Goal: Task Accomplishment & Management: Use online tool/utility

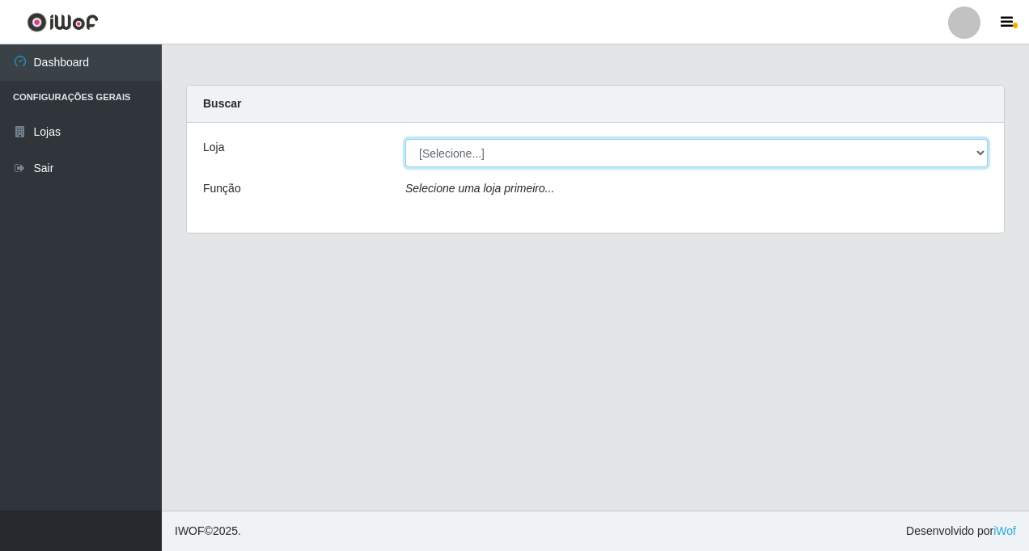
click at [978, 155] on select "[Selecione...] Rede Fácil Construção" at bounding box center [696, 153] width 582 height 28
select select "318"
click at [405, 139] on select "[Selecione...] Rede Fácil Construção" at bounding box center [696, 153] width 582 height 28
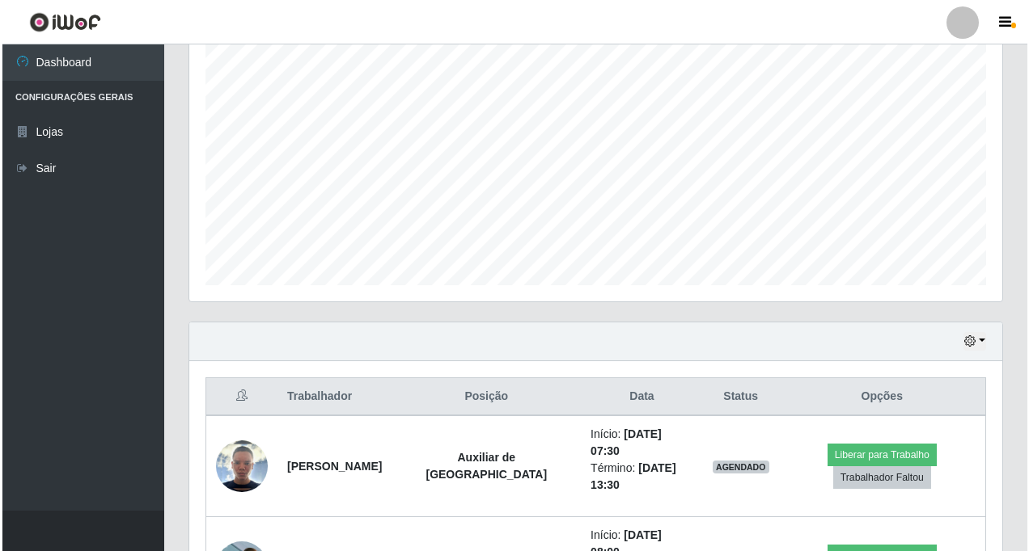
scroll to position [403, 0]
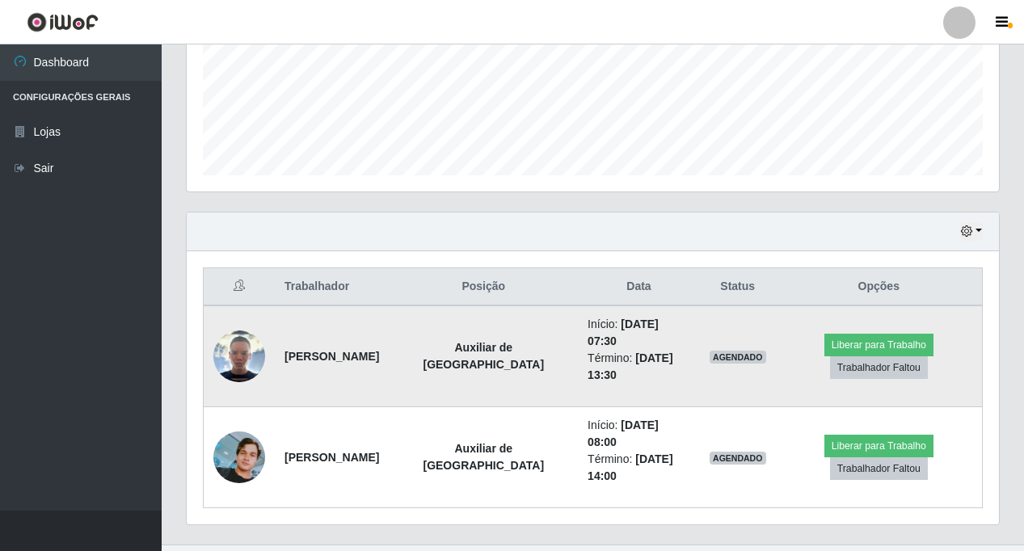
click at [247, 345] on img at bounding box center [239, 357] width 52 height 52
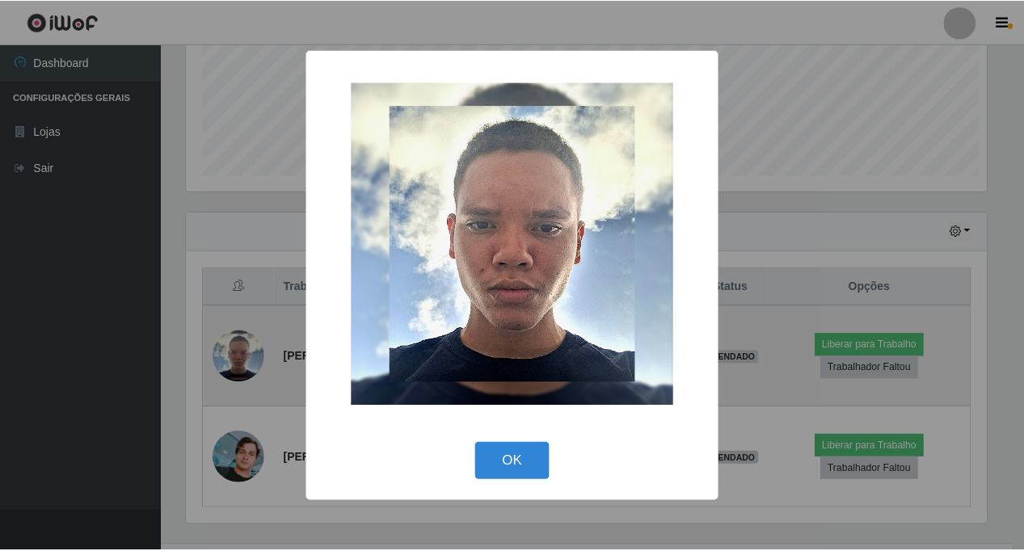
scroll to position [336, 805]
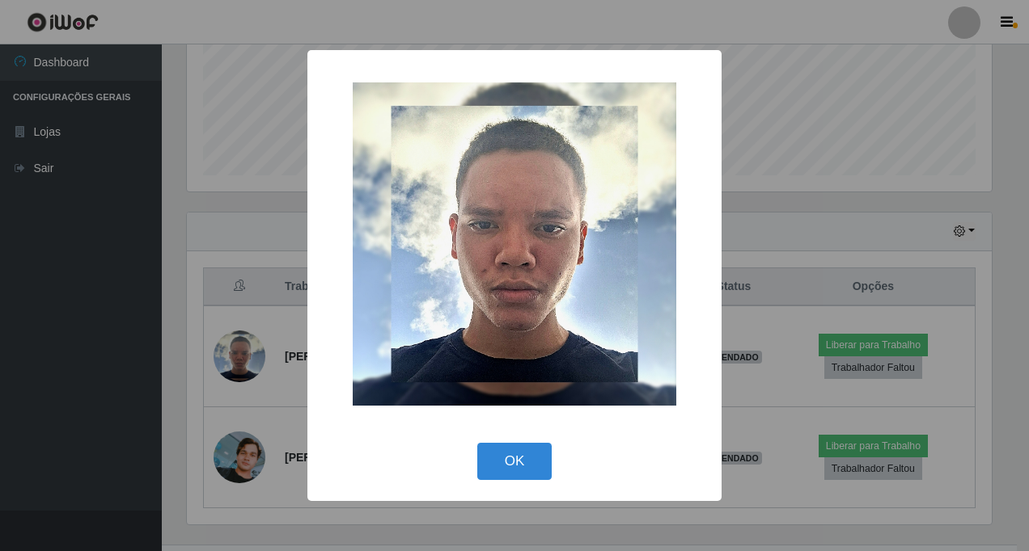
click at [215, 366] on div "× OK Cancel" at bounding box center [514, 275] width 1029 height 551
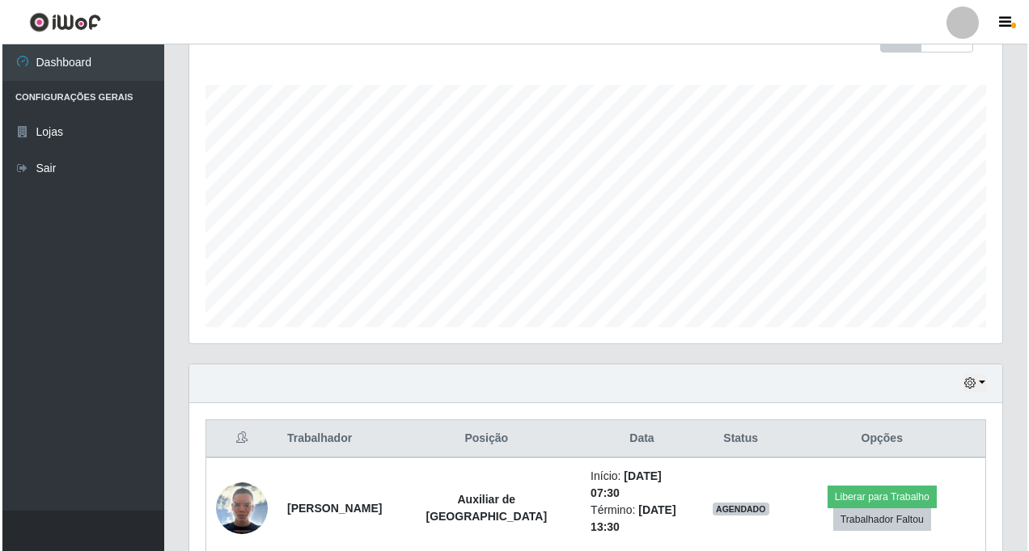
scroll to position [403, 0]
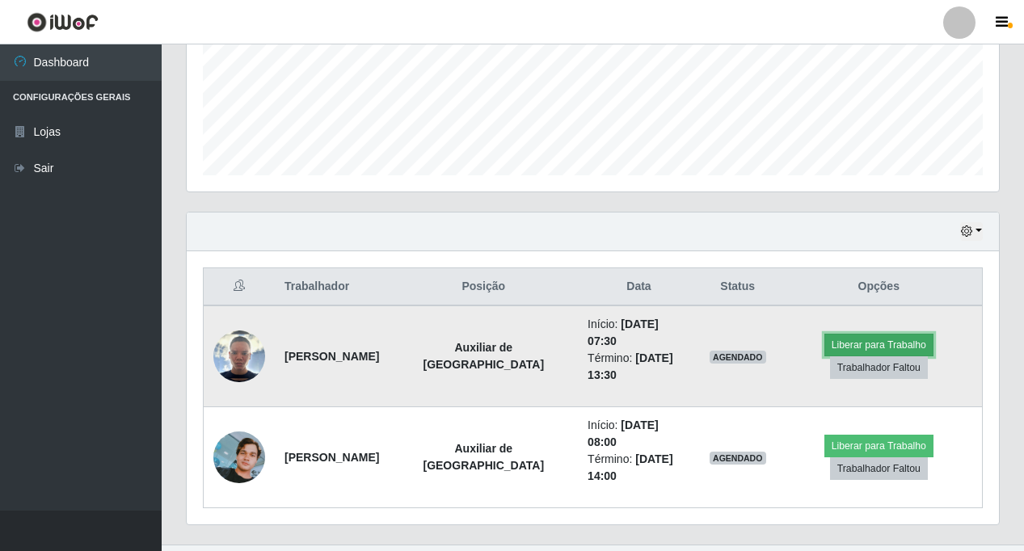
click at [879, 334] on button "Liberar para Trabalho" at bounding box center [879, 345] width 109 height 23
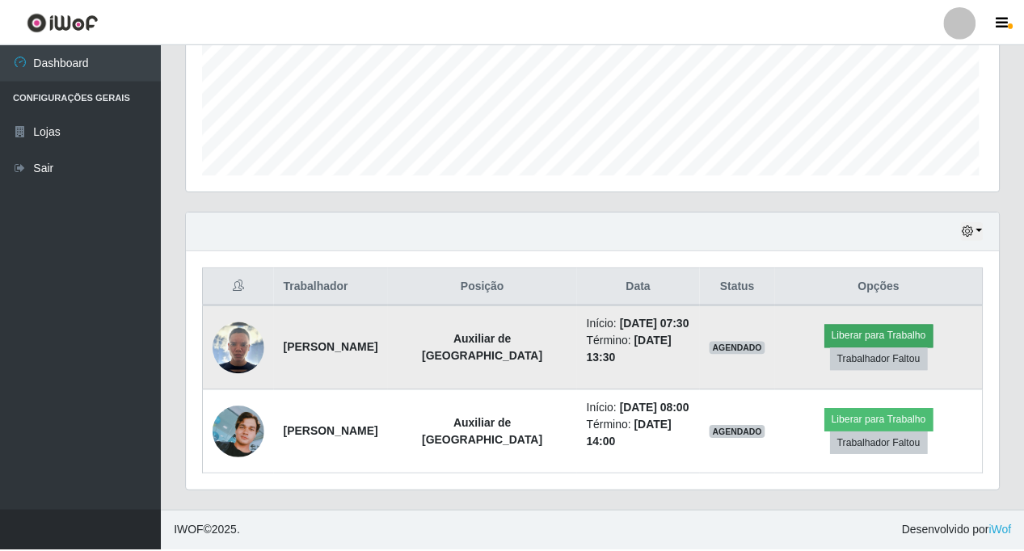
scroll to position [336, 805]
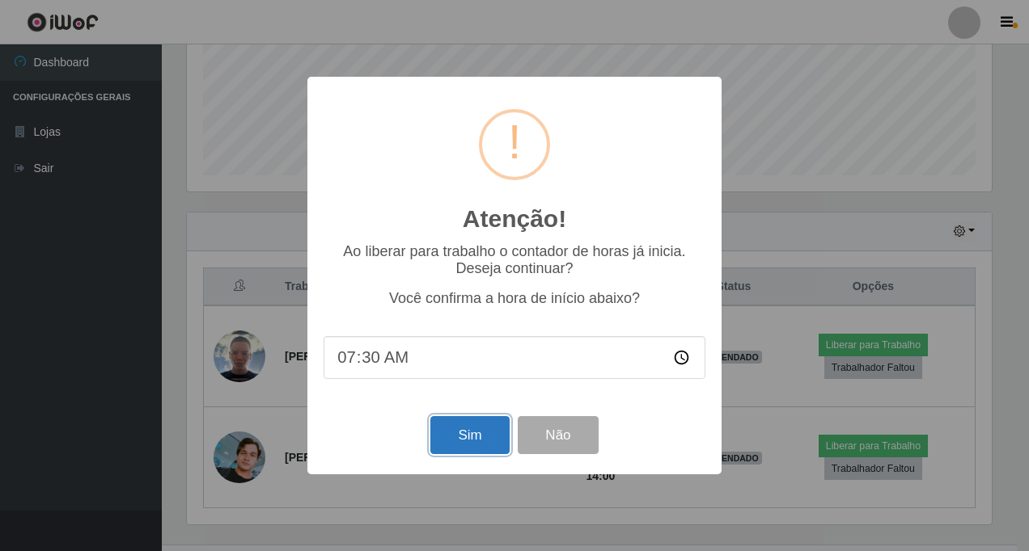
click at [449, 433] on button "Sim" at bounding box center [469, 435] width 78 height 38
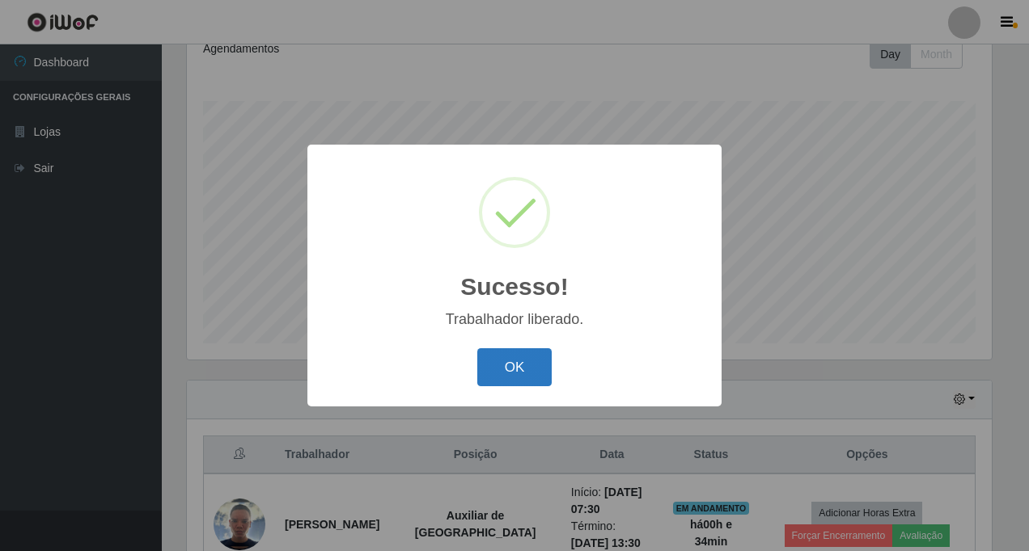
click at [517, 368] on button "OK" at bounding box center [514, 367] width 75 height 38
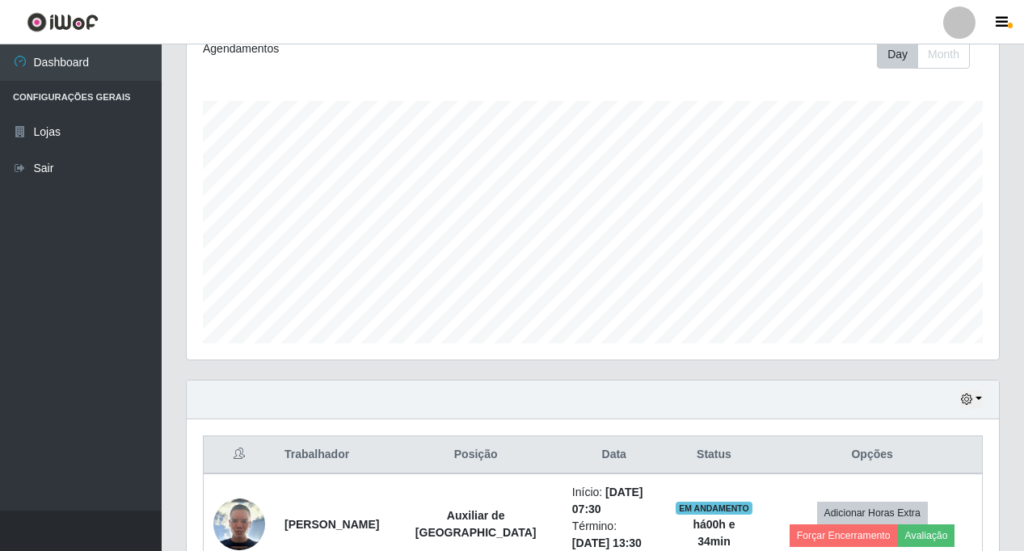
scroll to position [437, 0]
